Goal: Understand process/instructions: Learn how to perform a task or action

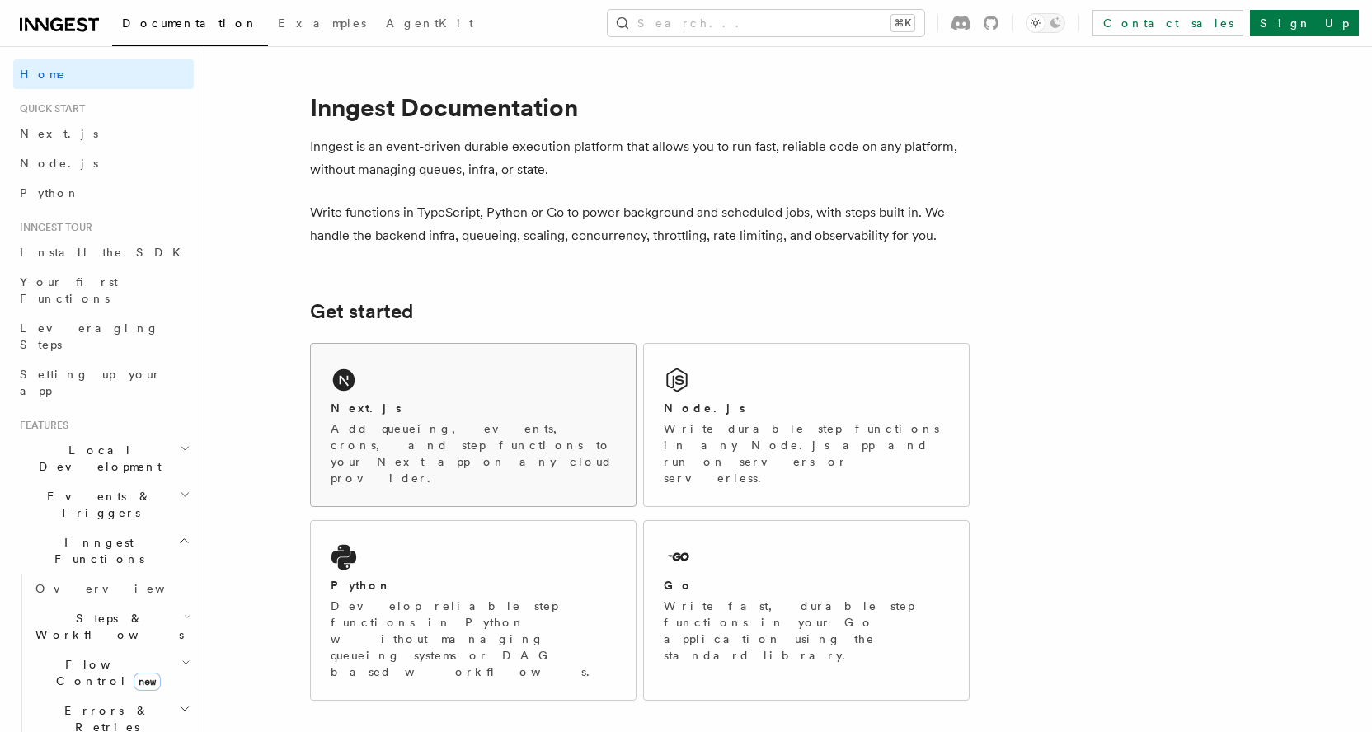
click at [448, 401] on div "Next.js" at bounding box center [473, 408] width 285 height 17
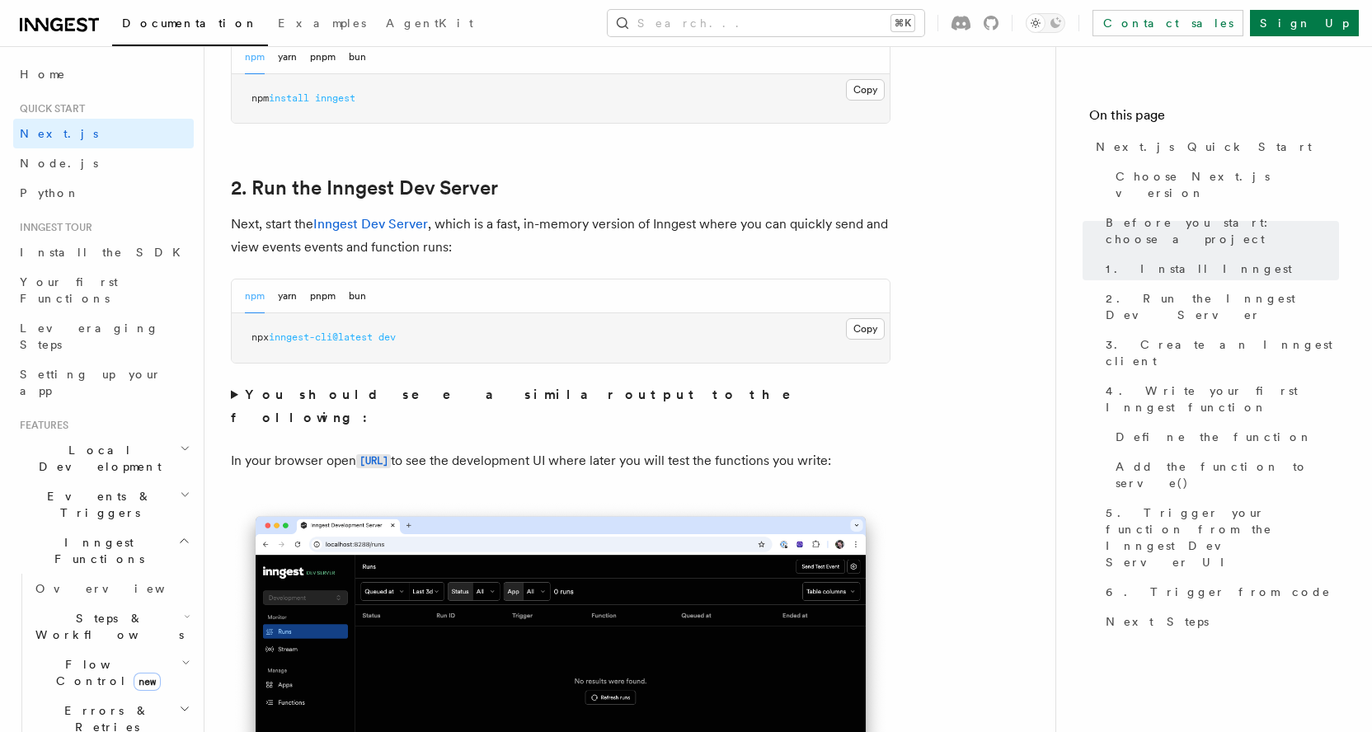
scroll to position [1027, 0]
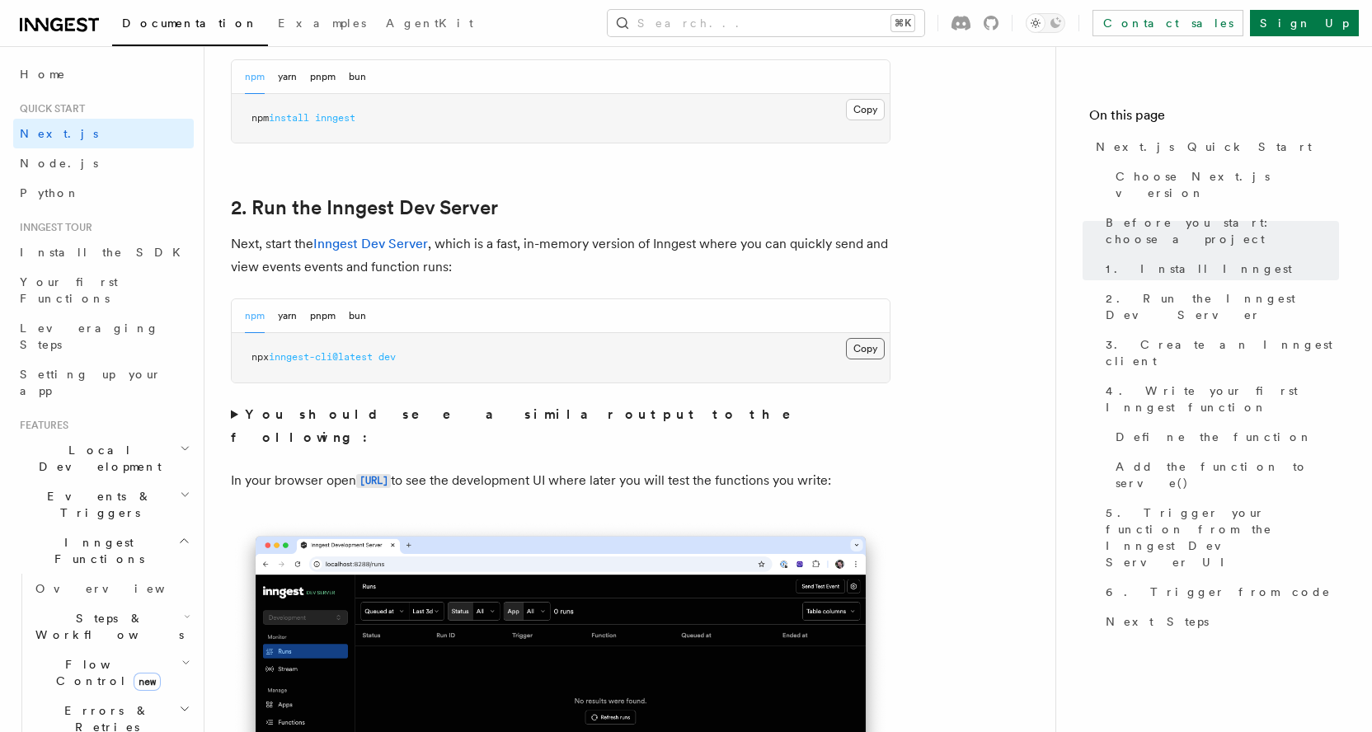
click at [861, 344] on button "Copy Copied" at bounding box center [865, 348] width 39 height 21
click at [870, 346] on button "Copy Copied" at bounding box center [865, 348] width 39 height 21
